Goal: Go to known website: Go to known website

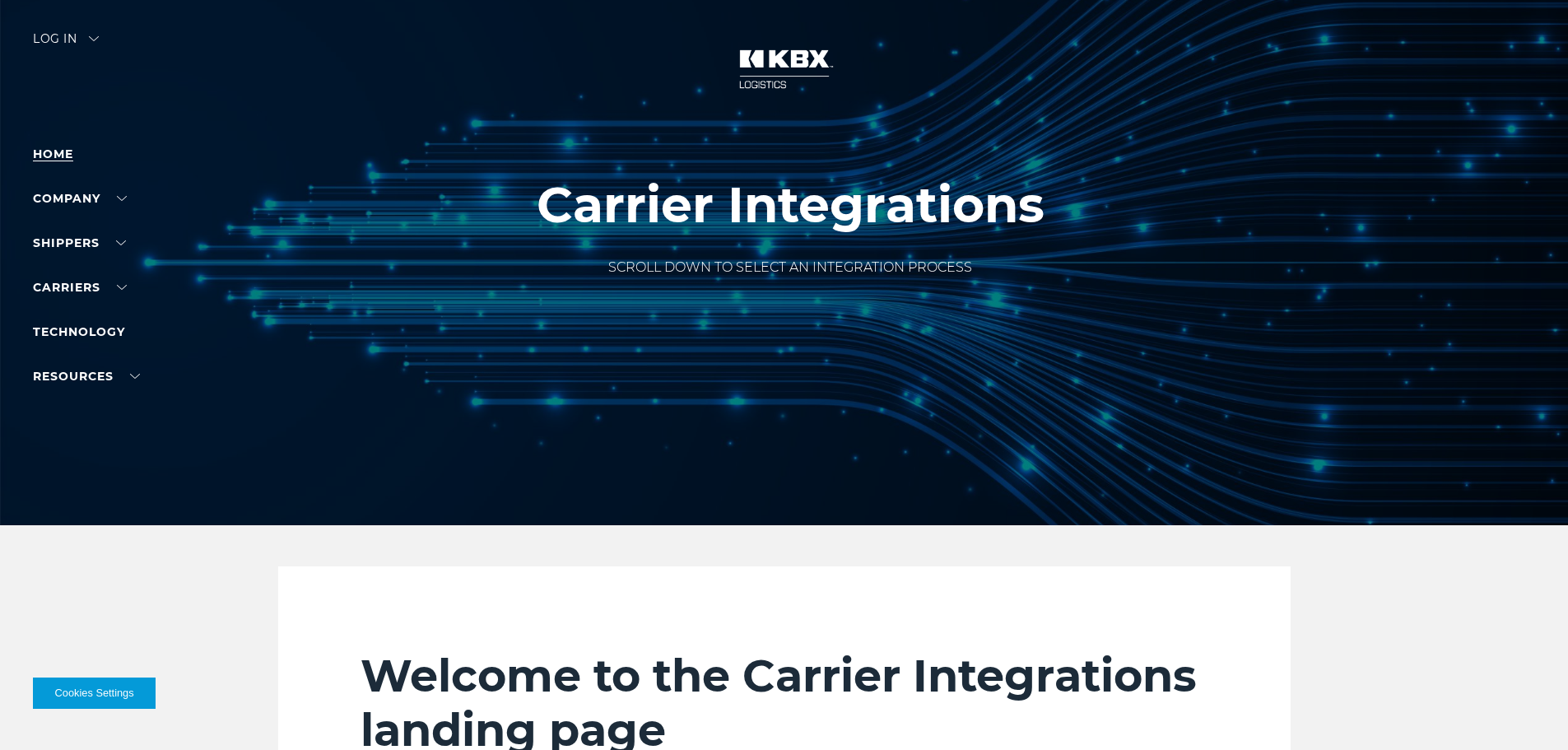
click at [57, 156] on link "Home" at bounding box center [53, 153] width 40 height 14
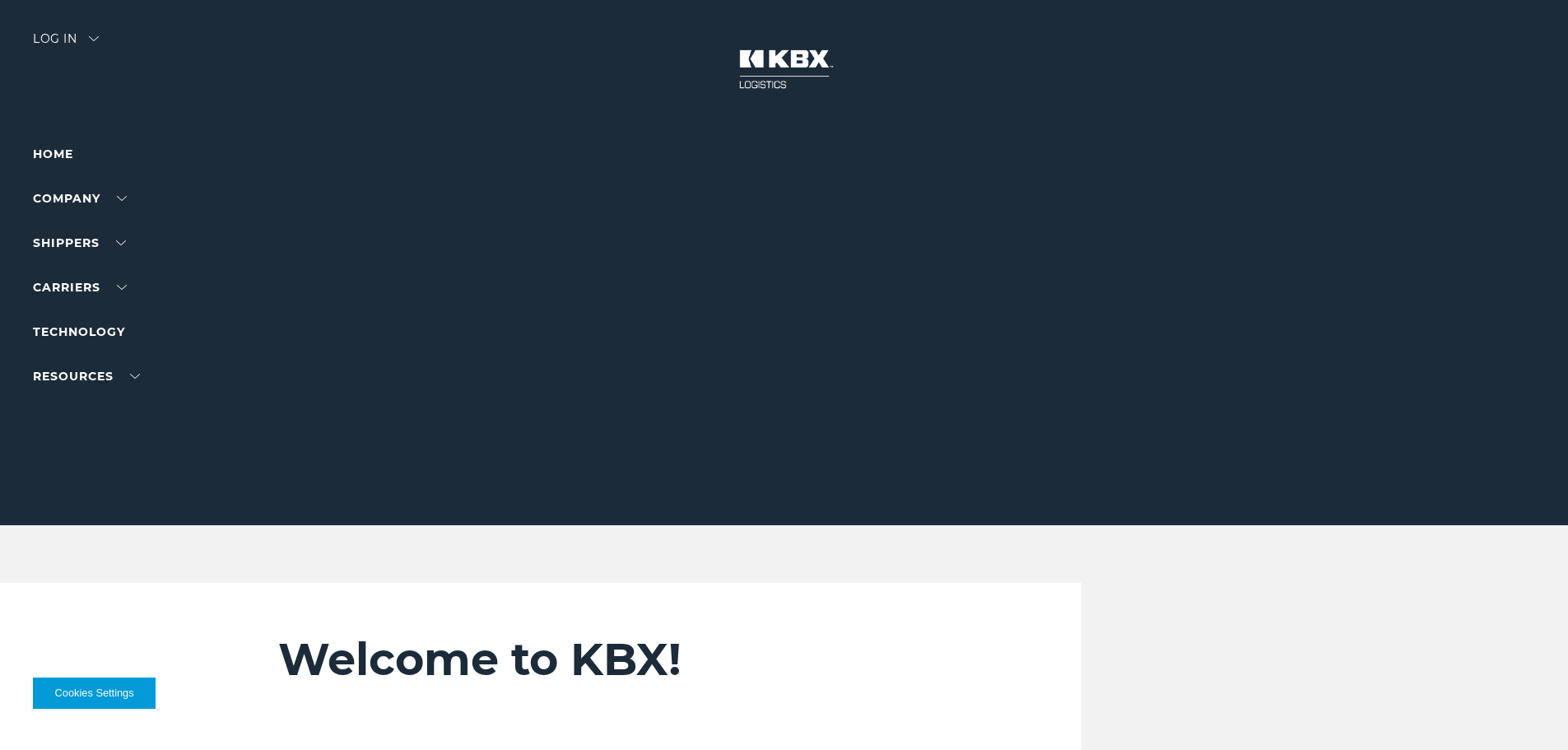
click at [69, 33] on div "Log in" at bounding box center [65, 44] width 66 height 24
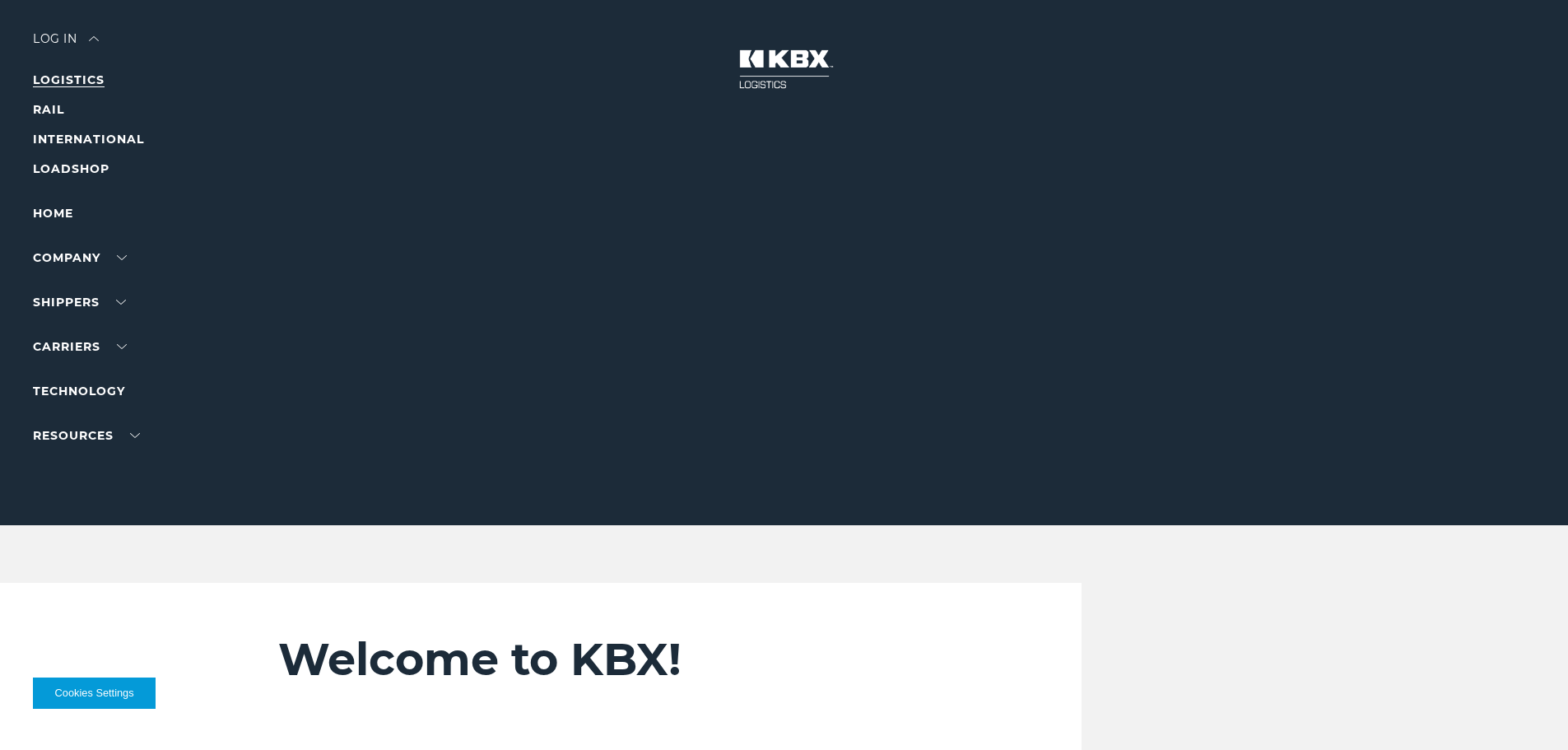
click at [64, 84] on link "LOGISTICS" at bounding box center [68, 79] width 72 height 14
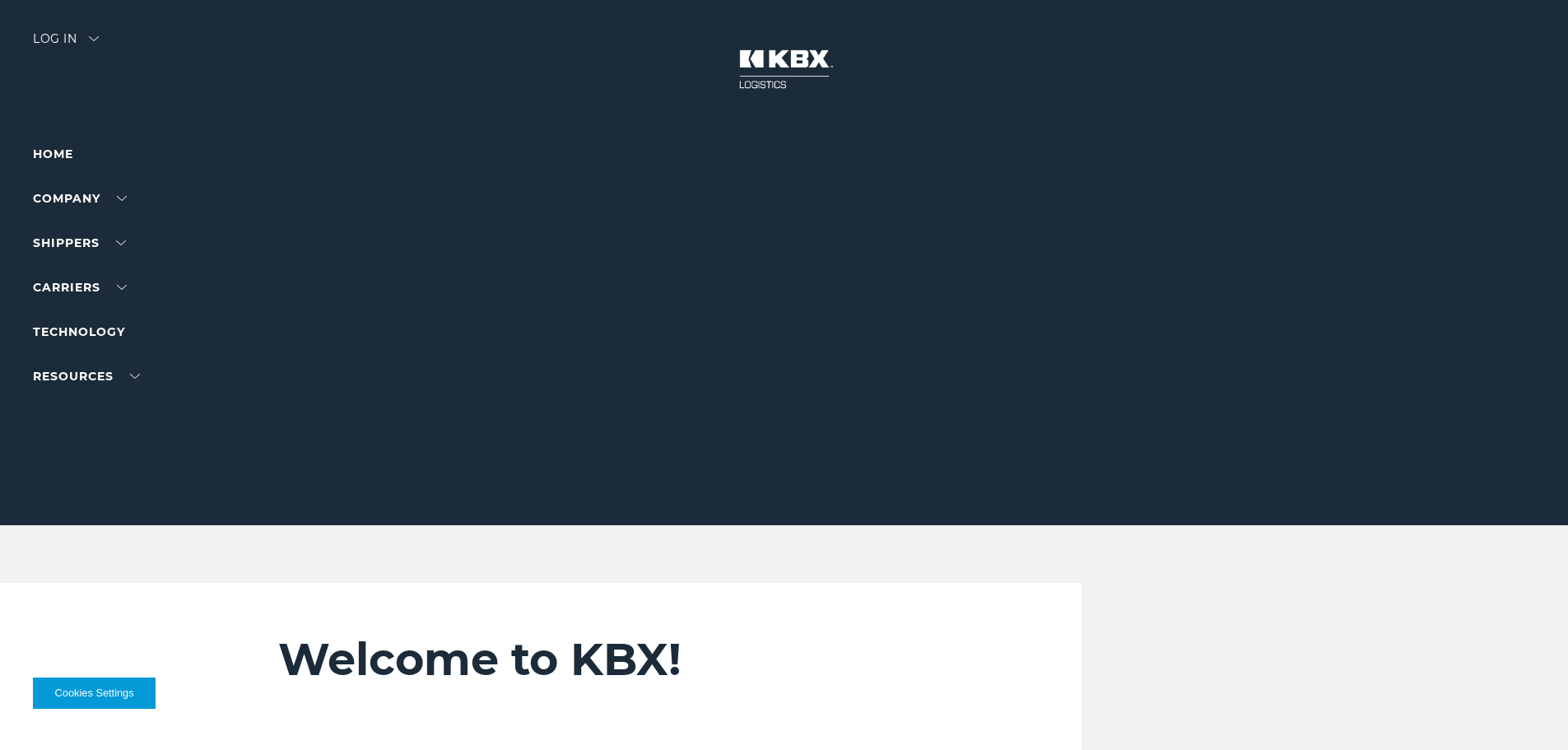
click at [95, 37] on img at bounding box center [94, 38] width 10 height 5
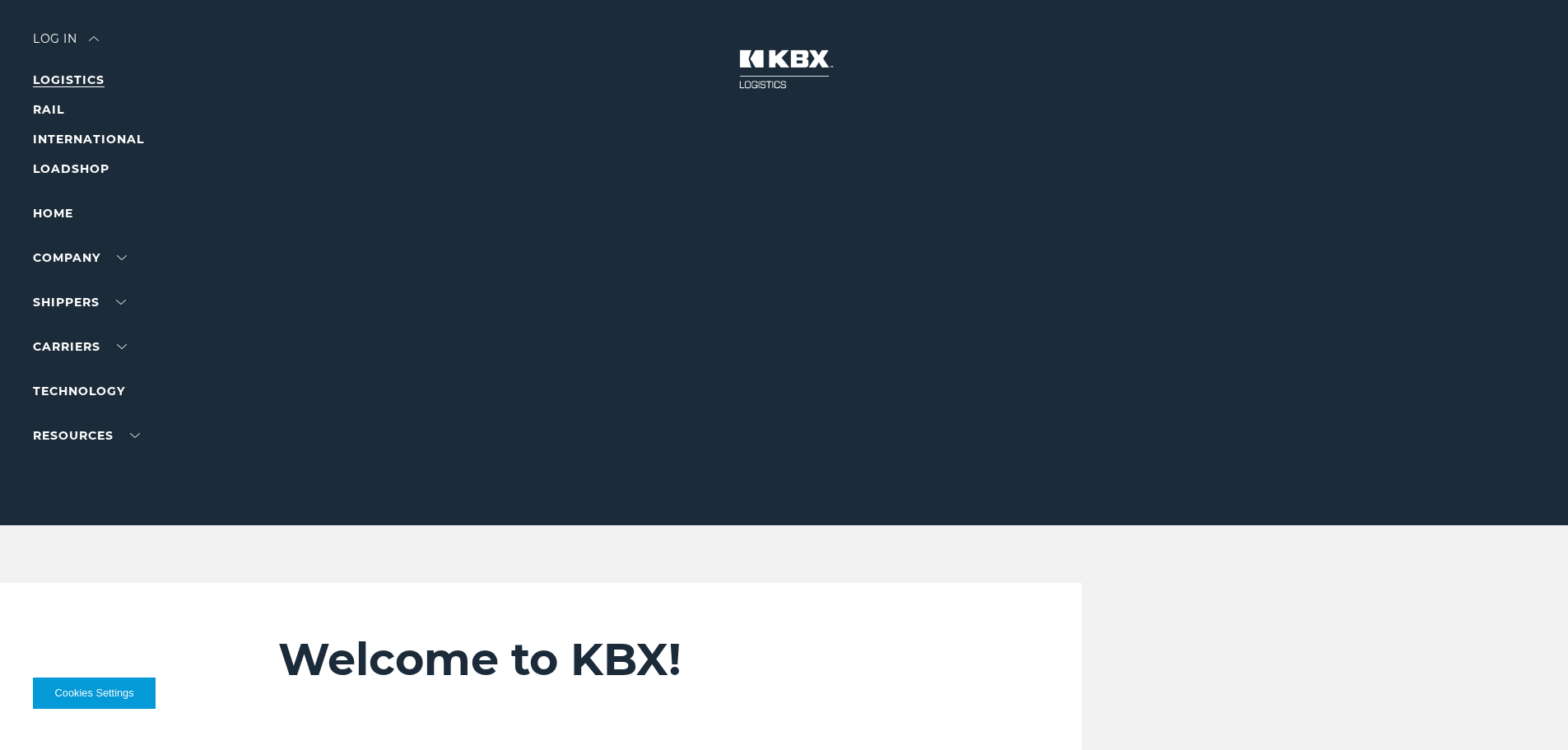
click at [71, 77] on link "LOGISTICS" at bounding box center [68, 79] width 72 height 14
